Goal: Information Seeking & Learning: Learn about a topic

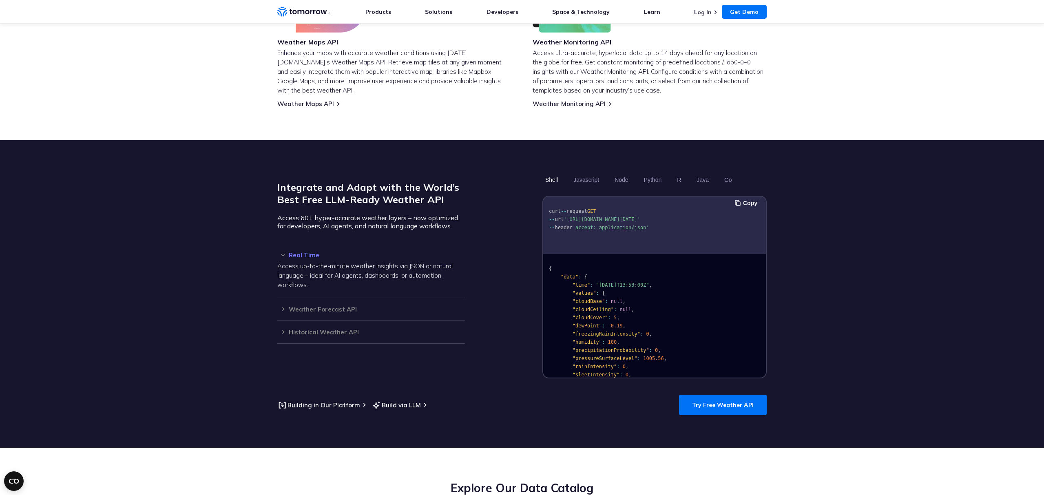
scroll to position [568, 0]
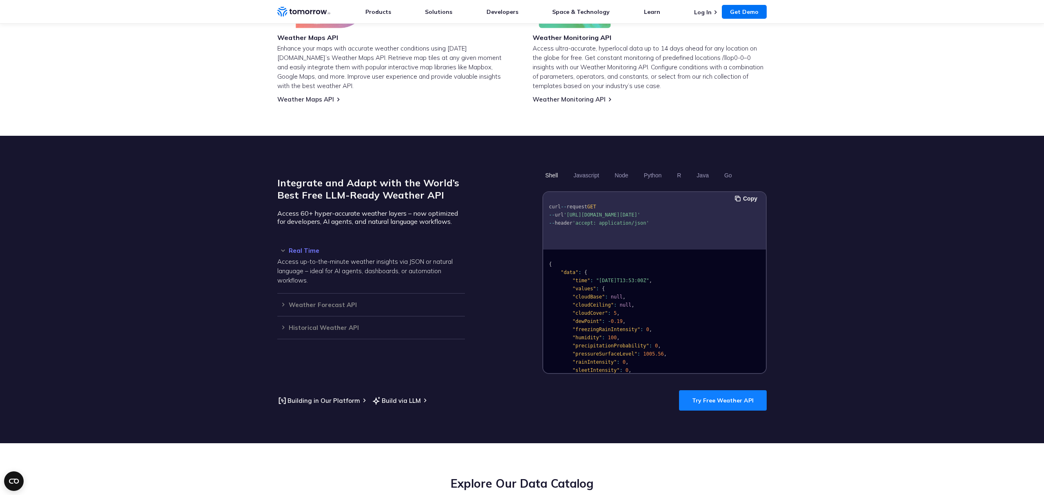
click at [737, 392] on link "Try Free Weather API" at bounding box center [723, 400] width 88 height 20
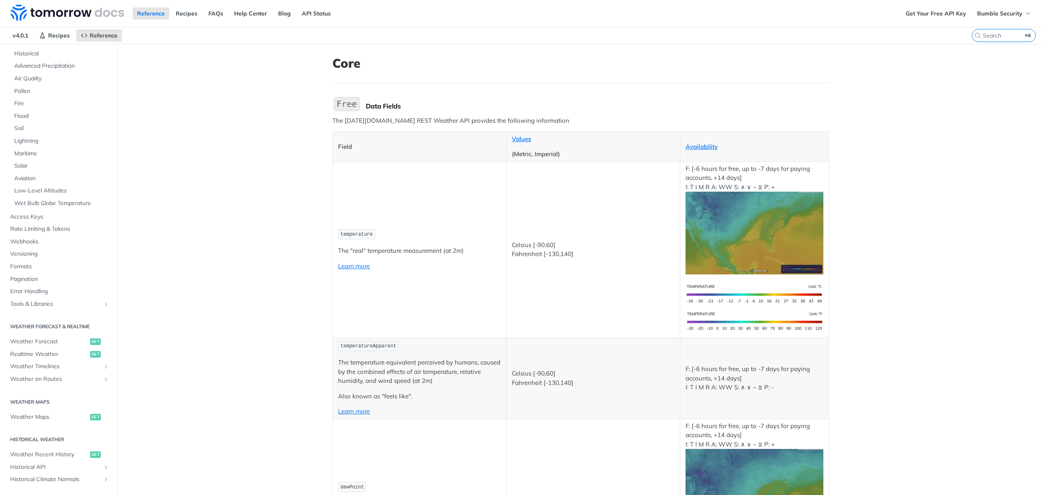
scroll to position [116, 0]
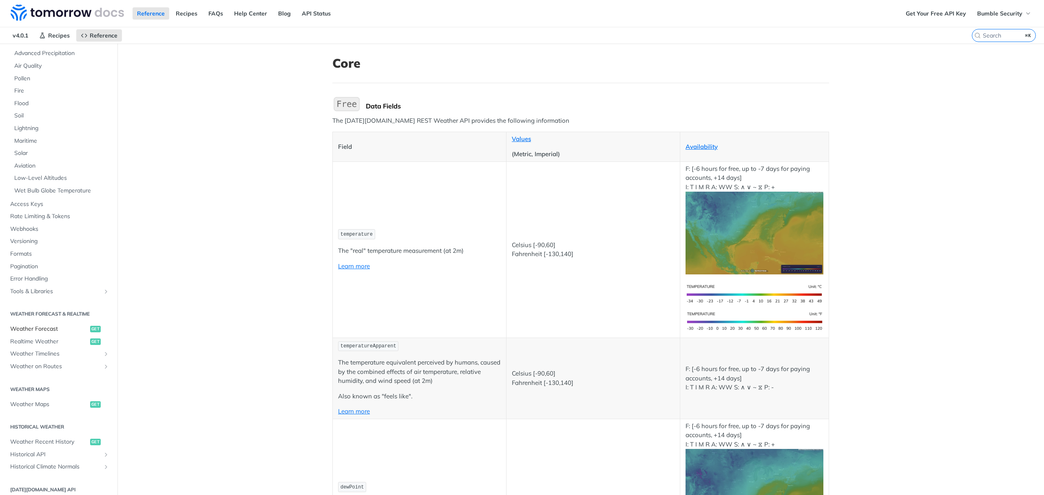
click at [43, 335] on link "Weather Forecast get" at bounding box center [58, 329] width 105 height 12
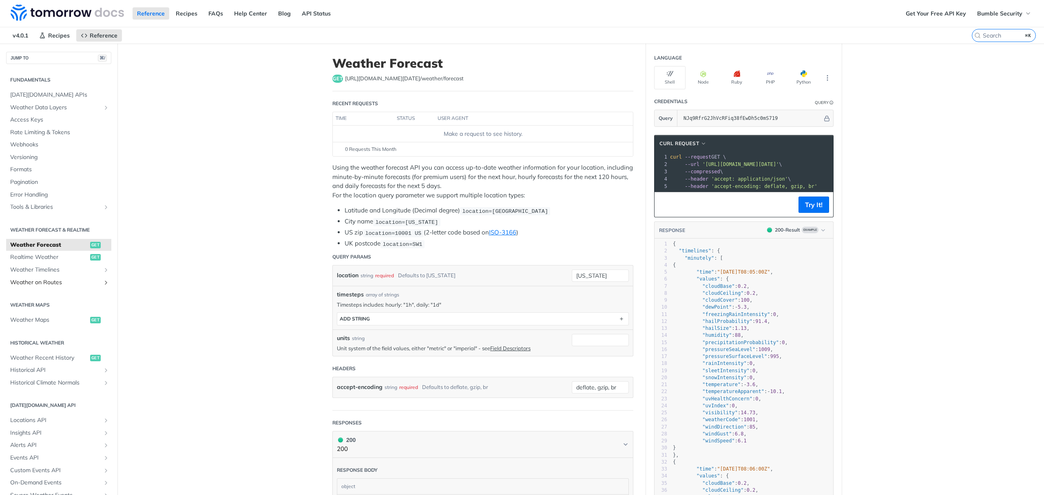
click at [24, 280] on span "Weather on Routes" at bounding box center [55, 283] width 91 height 8
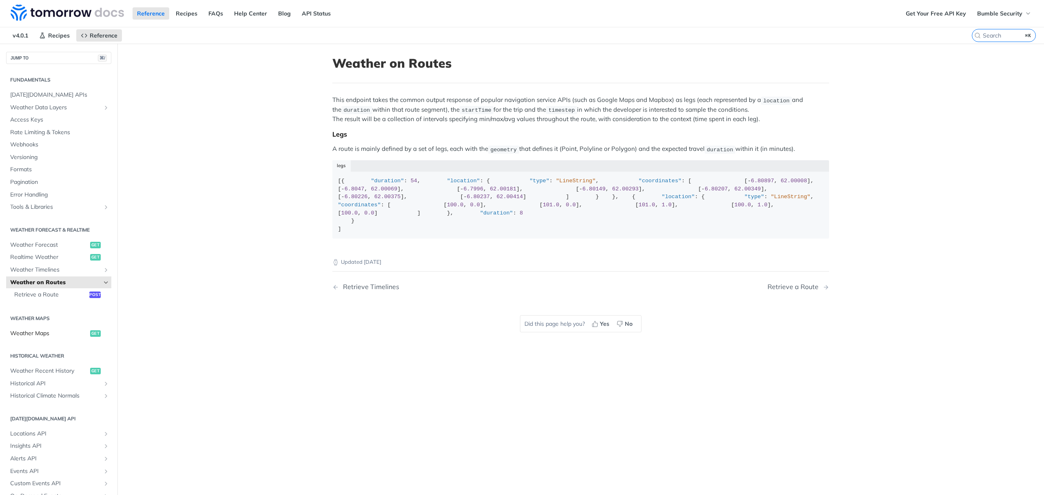
click at [62, 336] on span "Weather Maps" at bounding box center [49, 334] width 78 height 8
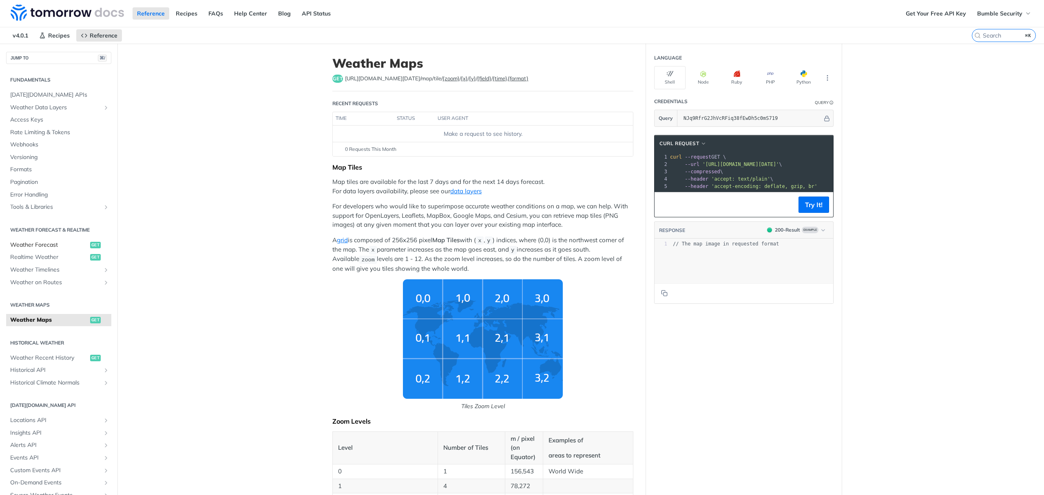
click at [27, 245] on span "Weather Forecast" at bounding box center [49, 245] width 78 height 8
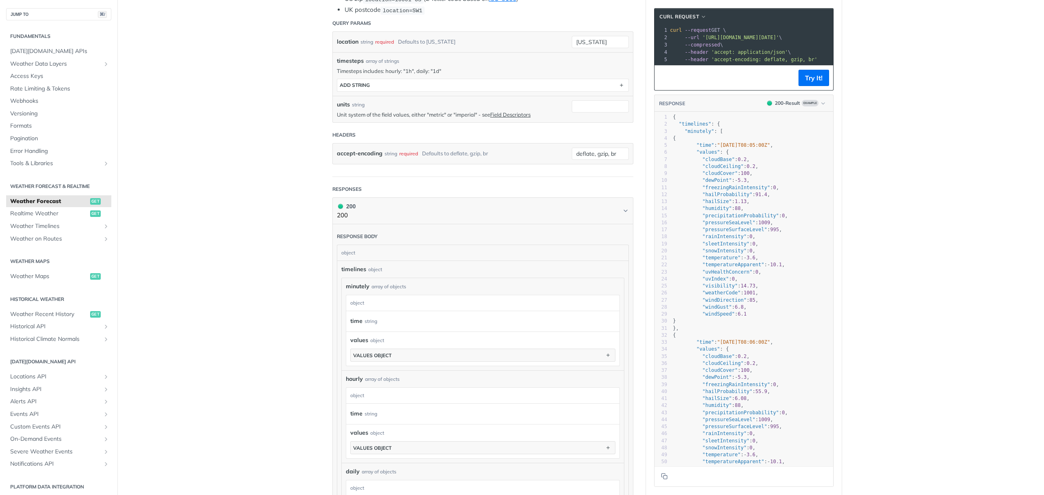
scroll to position [234, 0]
